Goal: Information Seeking & Learning: Learn about a topic

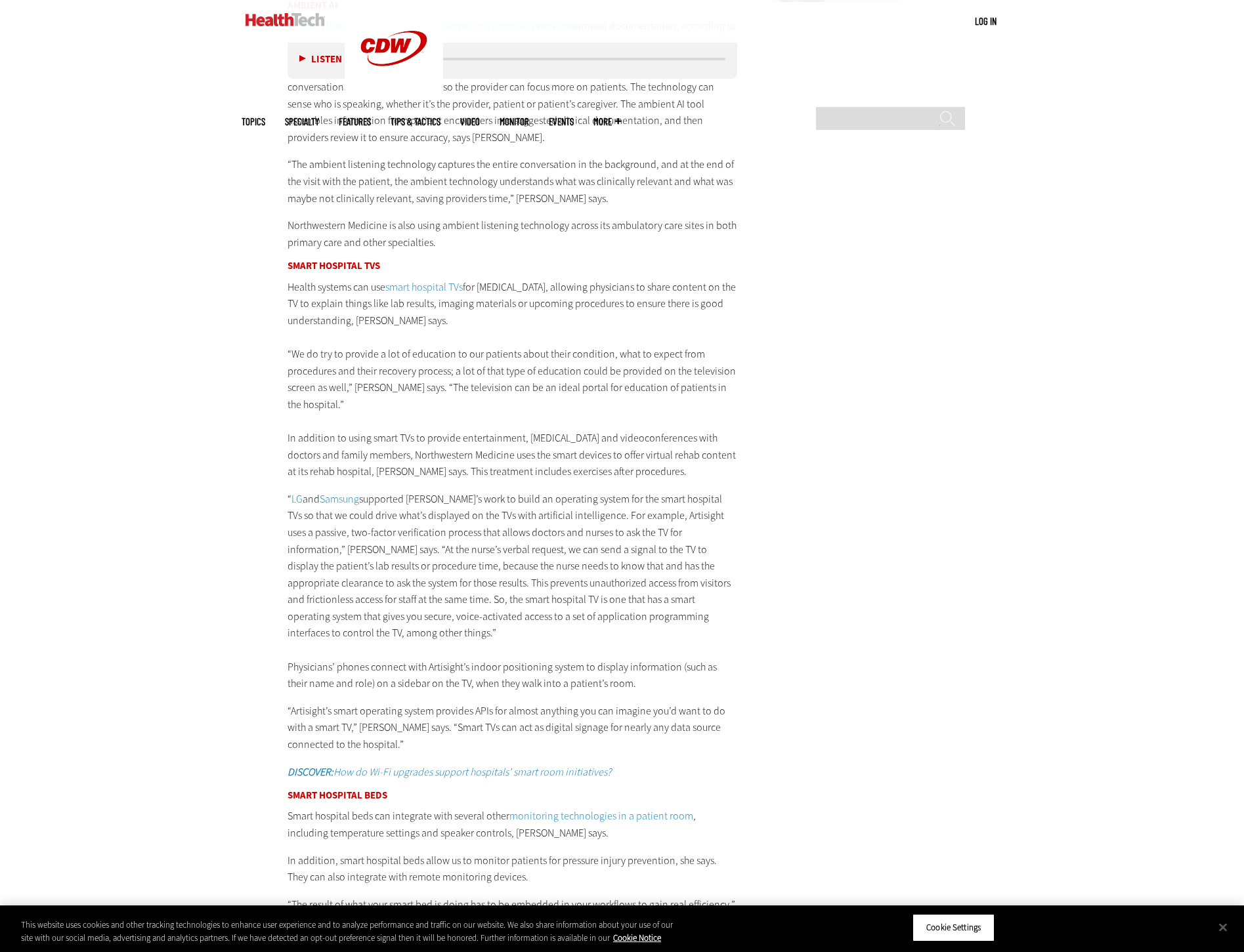
scroll to position [2297, 0]
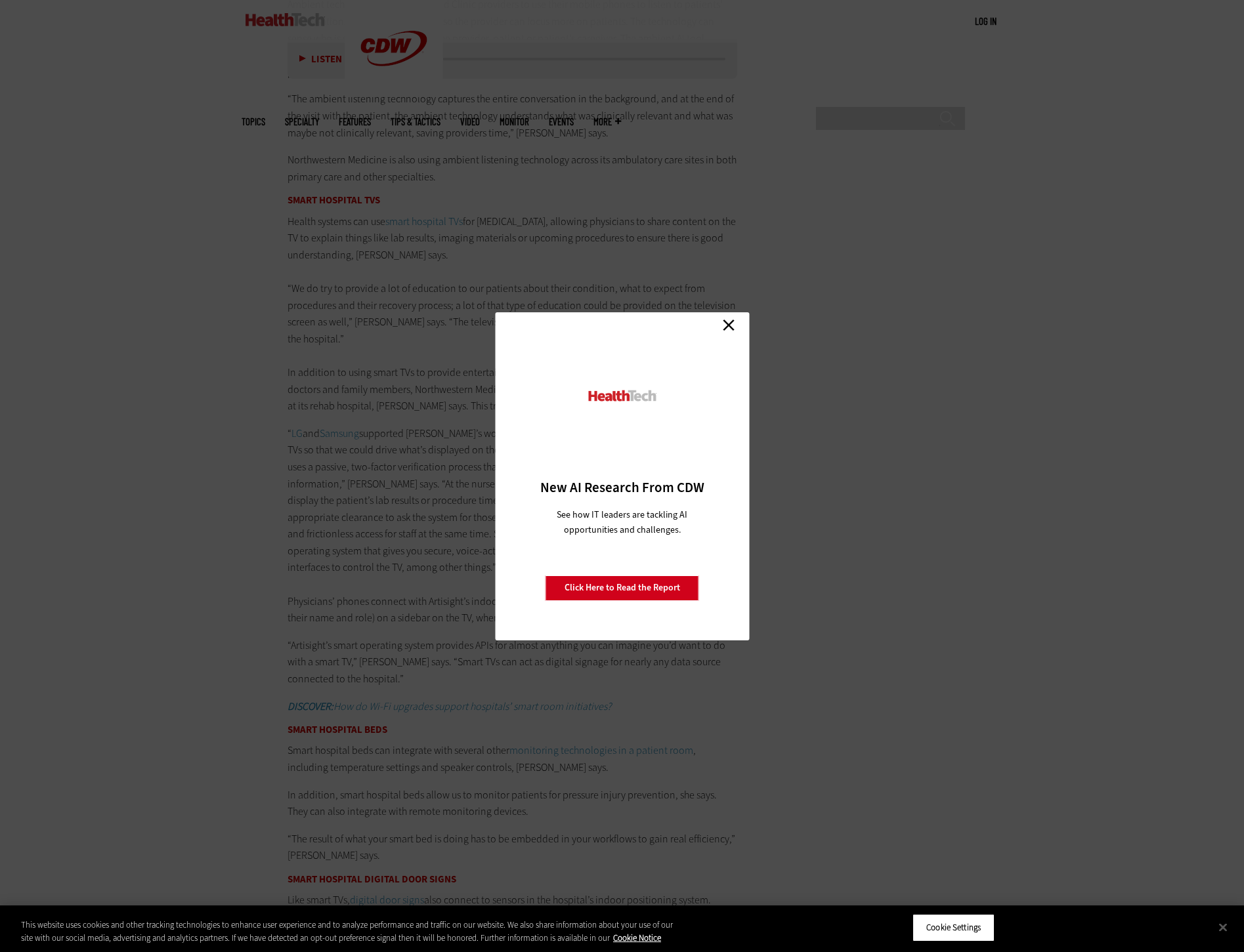
click at [731, 332] on link "Close" at bounding box center [729, 326] width 20 height 20
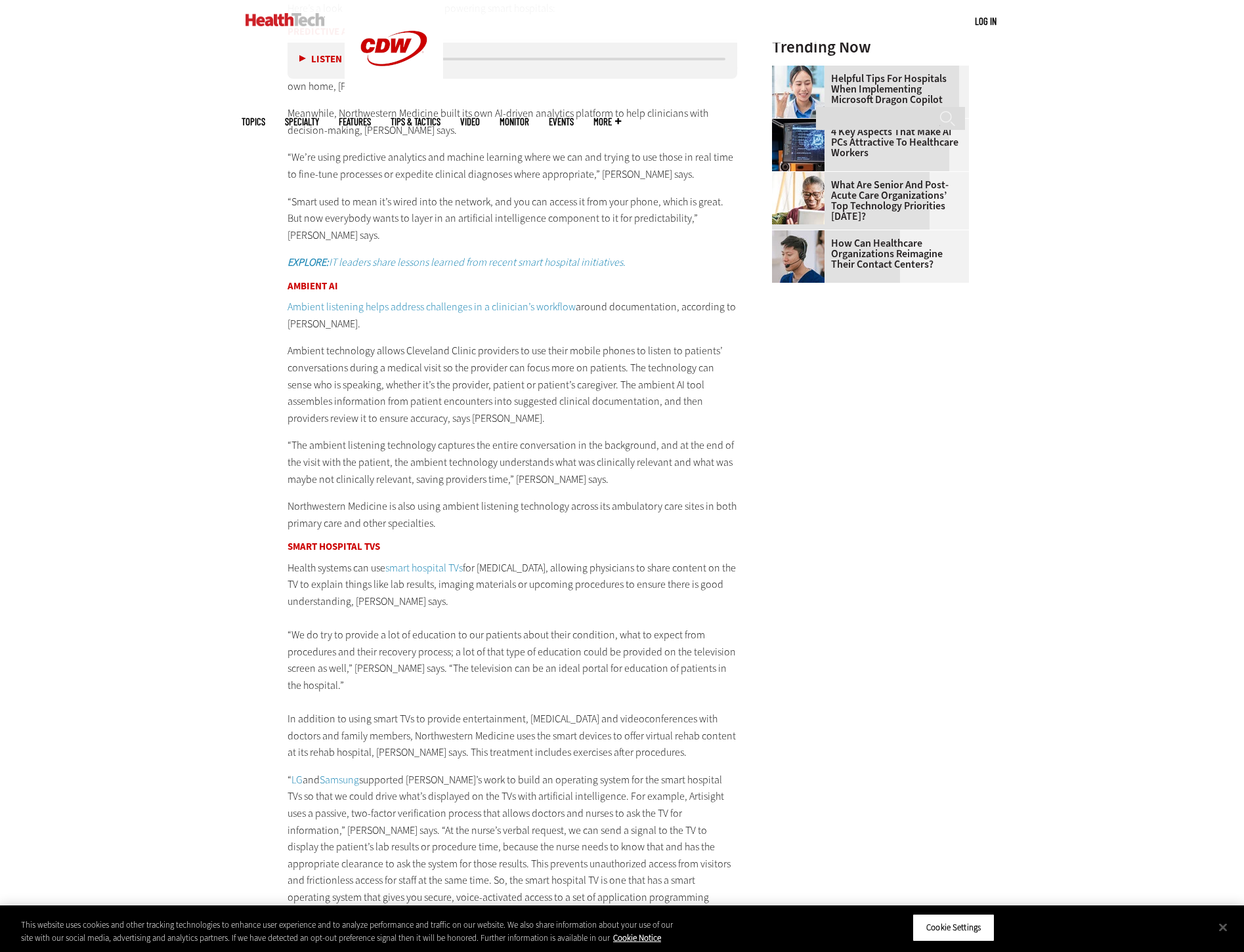
scroll to position [1969, 0]
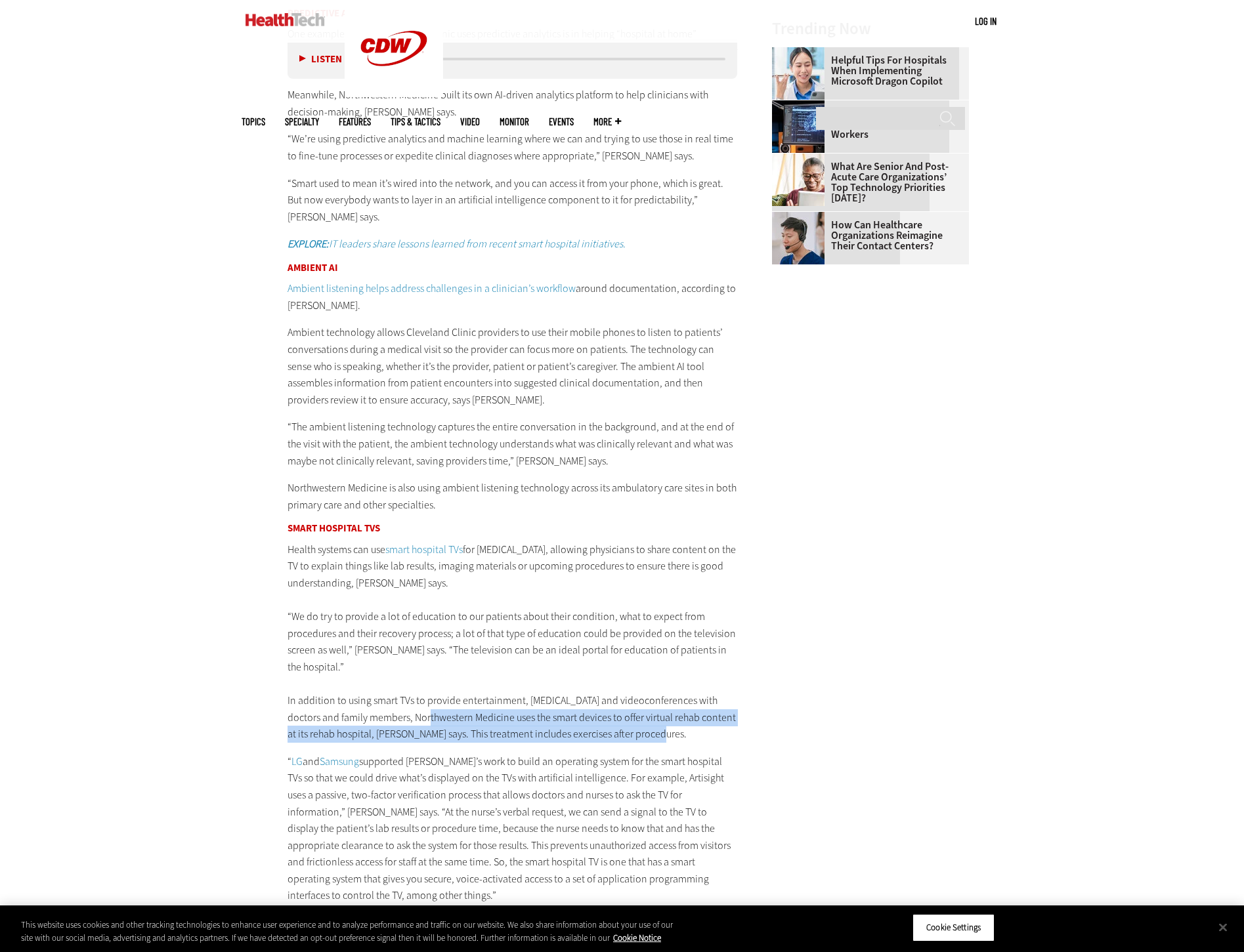
drag, startPoint x: 643, startPoint y: 686, endPoint x: 415, endPoint y: 667, distance: 228.8
click at [415, 667] on p "Health systems can use smart hospital TVs for [MEDICAL_DATA], allowing physicia…" at bounding box center [513, 643] width 450 height 202
drag, startPoint x: 415, startPoint y: 667, endPoint x: 459, endPoint y: 672, distance: 44.3
copy p "Northwestern Medicine uses the smart devices to offer virtual rehab content at …"
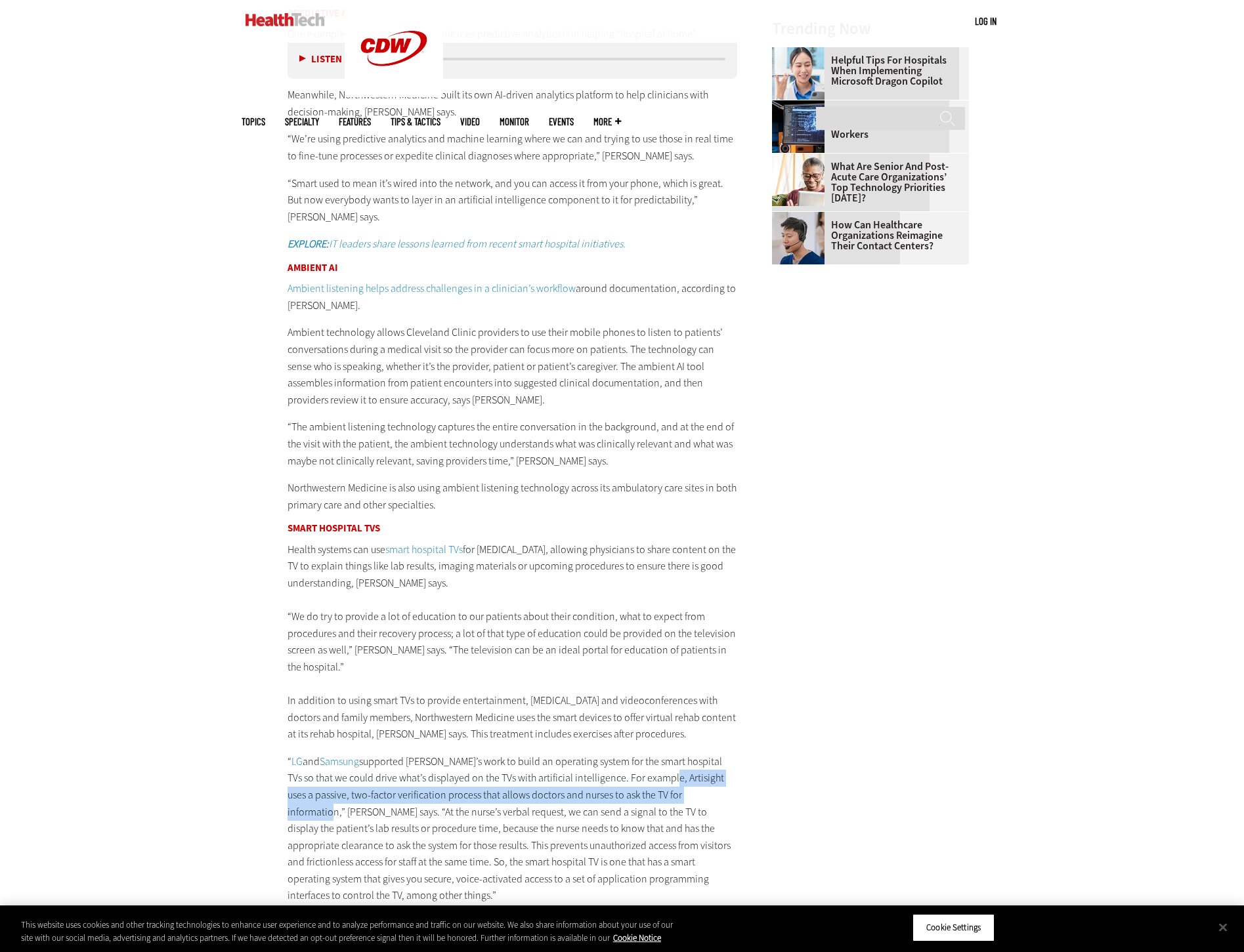
drag, startPoint x: 657, startPoint y: 729, endPoint x: 711, endPoint y: 741, distance: 55.3
click at [711, 754] on p "“ LG and Samsung supported Artisight’s work to build an operating system for th…" at bounding box center [513, 855] width 450 height 202
drag, startPoint x: 711, startPoint y: 741, endPoint x: 692, endPoint y: 743, distance: 19.1
copy p "Artisight uses a passive, two-factor verification process that allows doctors a…"
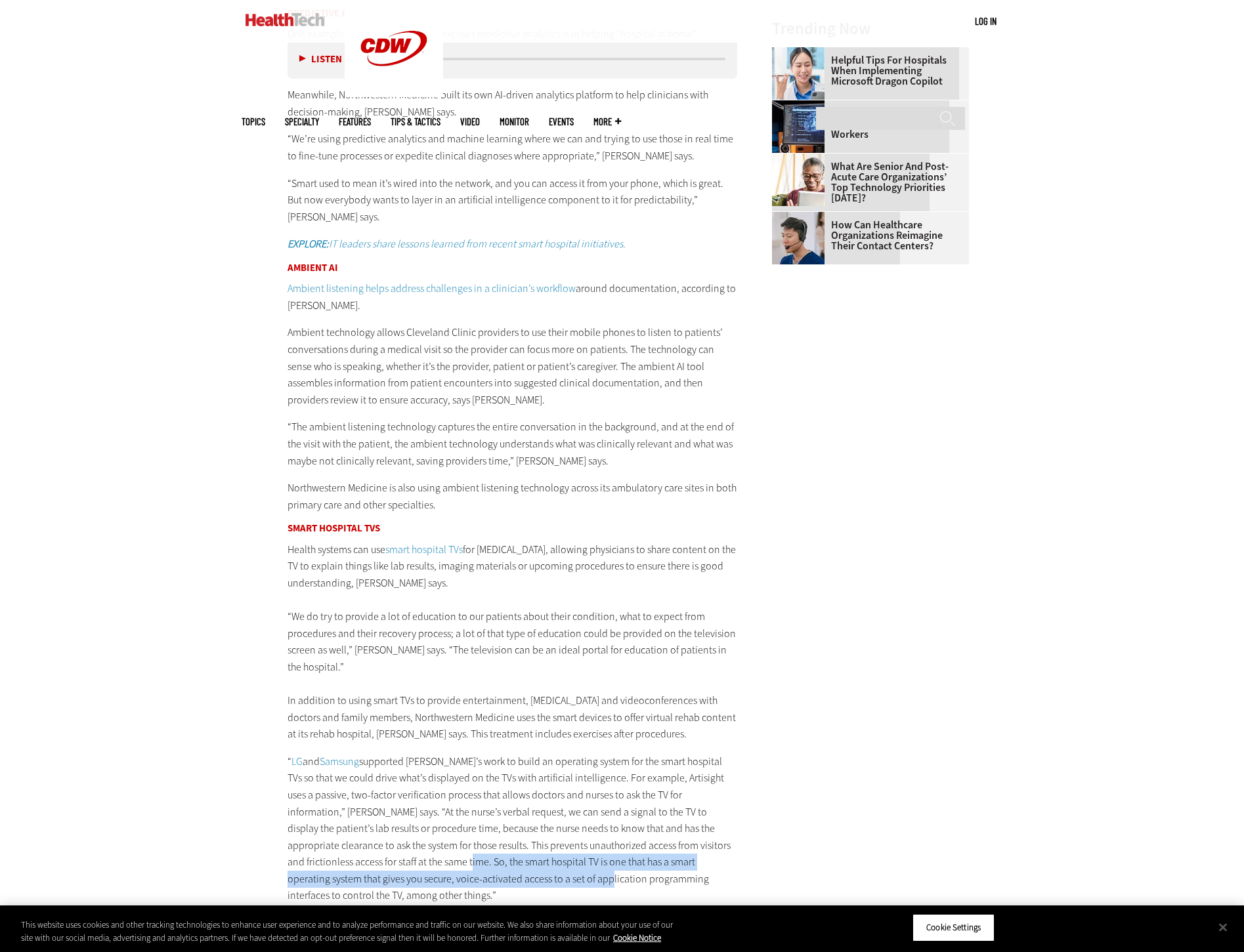
drag, startPoint x: 378, startPoint y: 811, endPoint x: 476, endPoint y: 827, distance: 99.3
click at [476, 827] on p "“ LG and Samsung supported Artisight’s work to build an operating system for th…" at bounding box center [513, 855] width 450 height 202
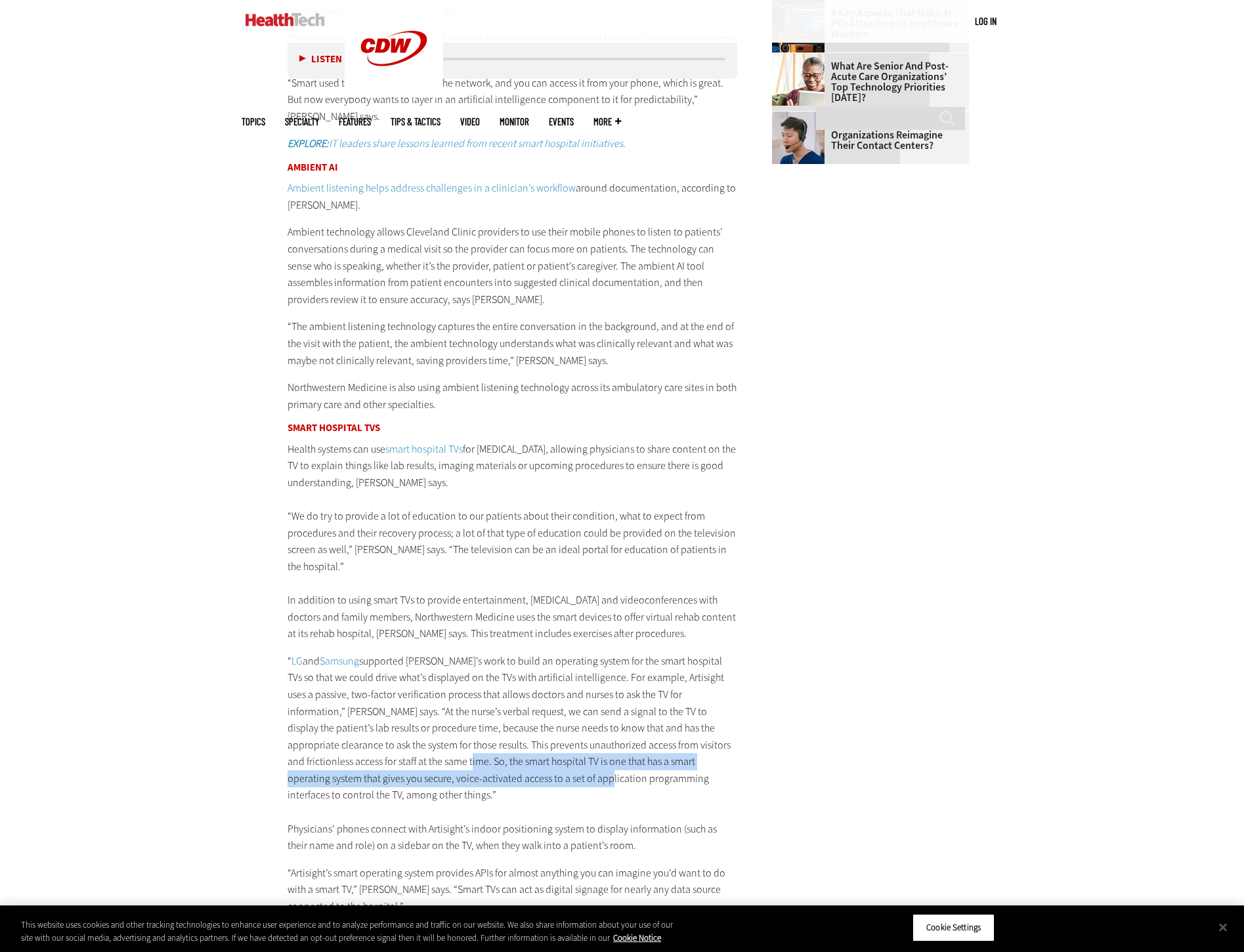
scroll to position [2100, 0]
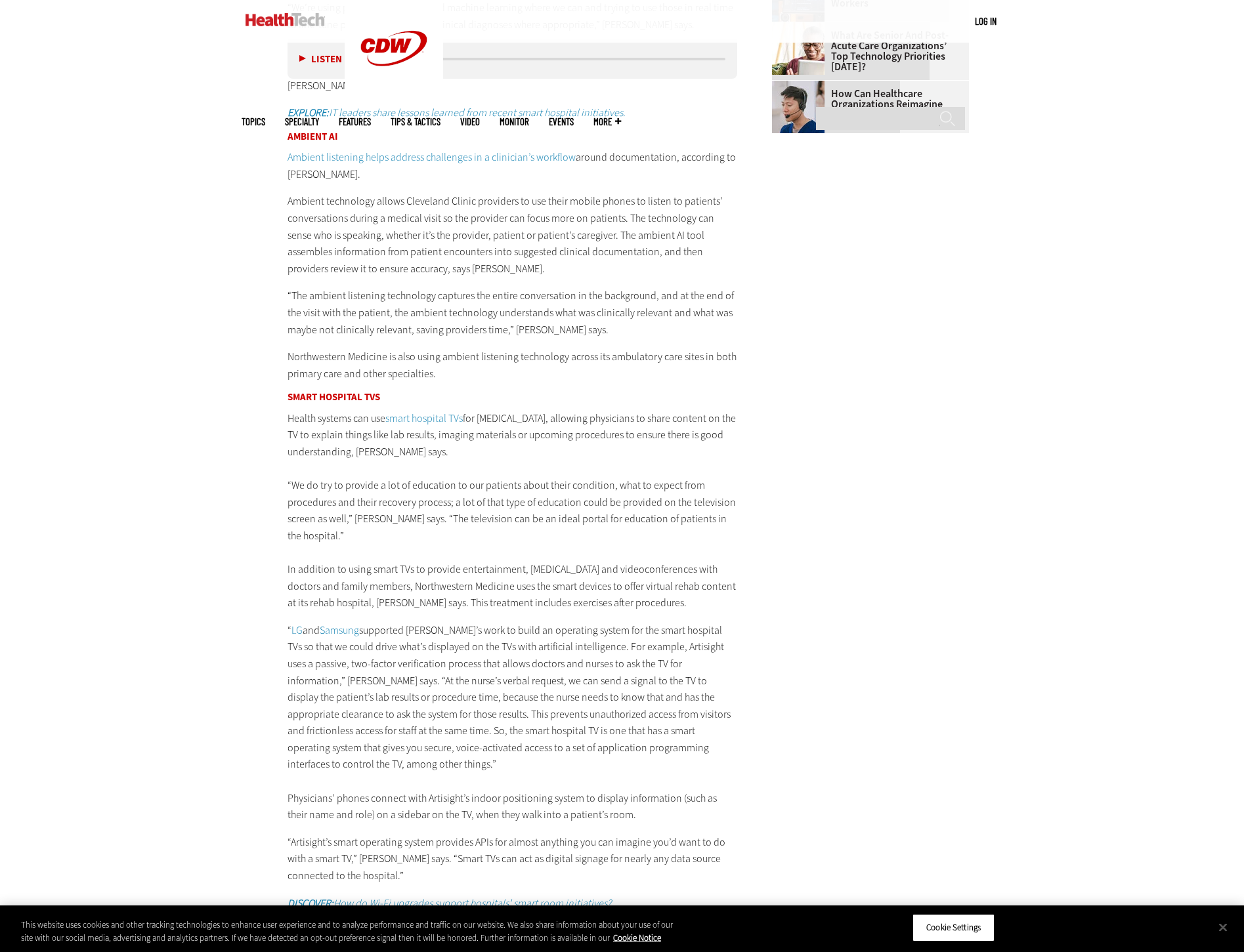
click at [327, 719] on p "“ LG and Samsung supported Artisight’s work to build an operating system for th…" at bounding box center [513, 723] width 450 height 202
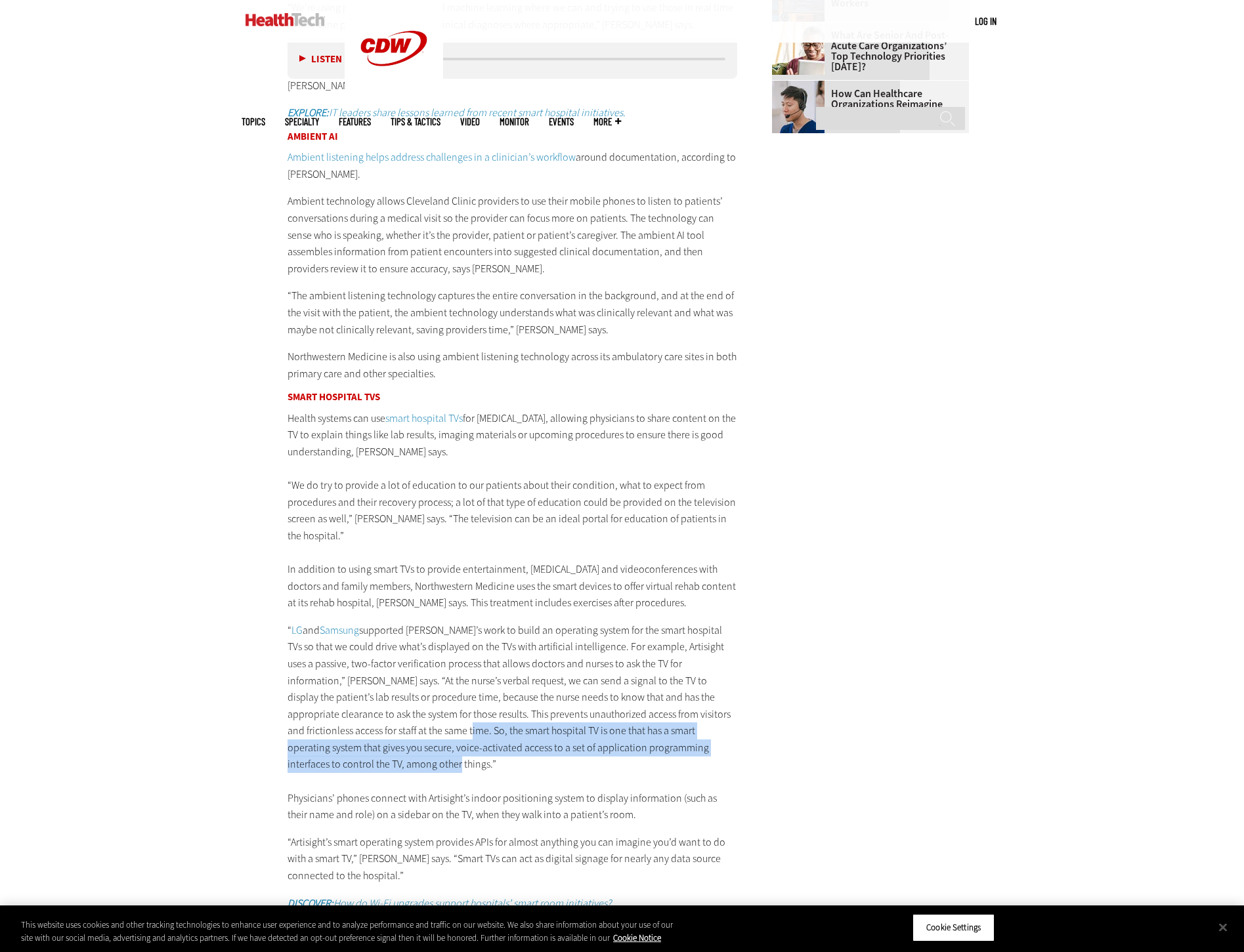
drag, startPoint x: 378, startPoint y: 680, endPoint x: 321, endPoint y: 720, distance: 69.6
click at [321, 720] on p "“ LG and Samsung supported Artisight’s work to build an operating system for th…" at bounding box center [513, 723] width 450 height 202
click at [540, 693] on p "“ LG and Samsung supported Artisight’s work to build an operating system for th…" at bounding box center [513, 723] width 450 height 202
drag, startPoint x: 540, startPoint y: 684, endPoint x: 323, endPoint y: 712, distance: 218.8
click at [323, 712] on p "“ LG and Samsung supported Artisight’s work to build an operating system for th…" at bounding box center [513, 723] width 450 height 202
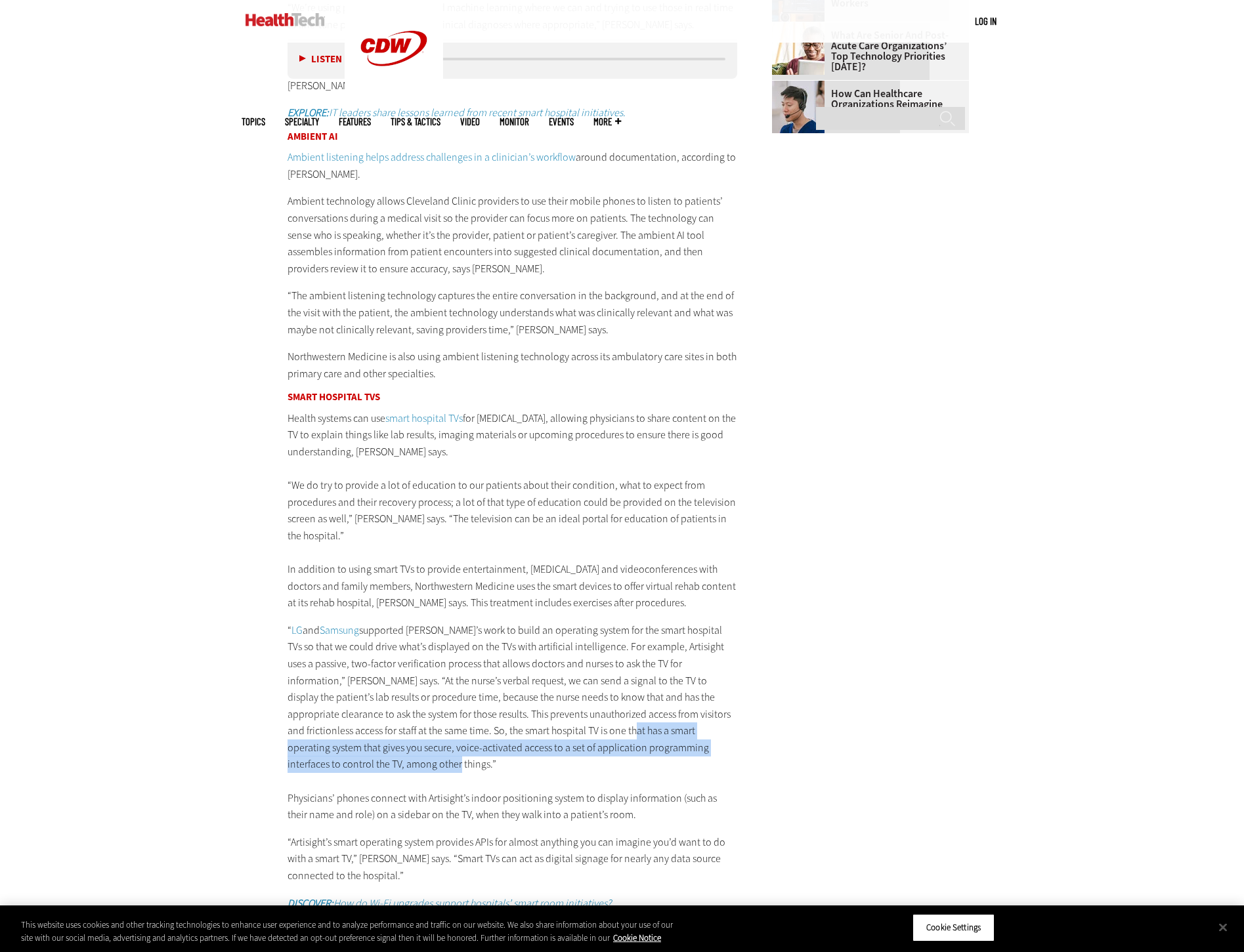
drag, startPoint x: 323, startPoint y: 712, endPoint x: 311, endPoint y: 704, distance: 14.4
copy p "smart operating system that gives you secure, voice-activated access to a set o…"
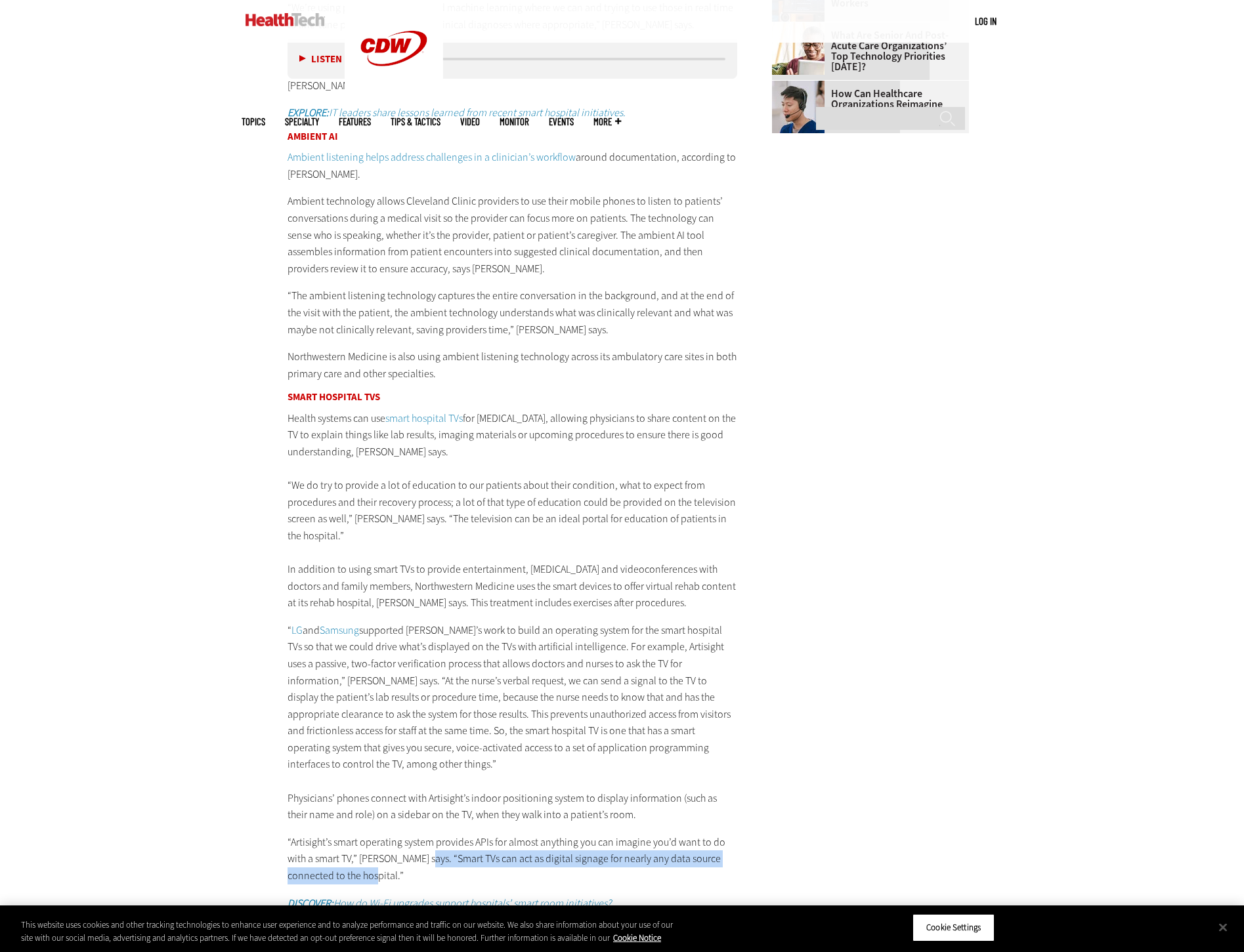
drag, startPoint x: 421, startPoint y: 810, endPoint x: 350, endPoint y: 820, distance: 71.7
click at [350, 834] on p "“Artisight’s smart operating system provides APIs for almost anything you can i…" at bounding box center [513, 860] width 450 height 51
drag, startPoint x: 350, startPoint y: 820, endPoint x: 338, endPoint y: 825, distance: 13.0
copy p "Smart TVs can act as digital signage for nearly any data source connected to th…"
